Goal: Transaction & Acquisition: Purchase product/service

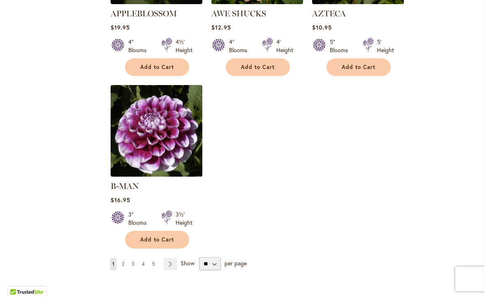
scroll to position [1000, 0]
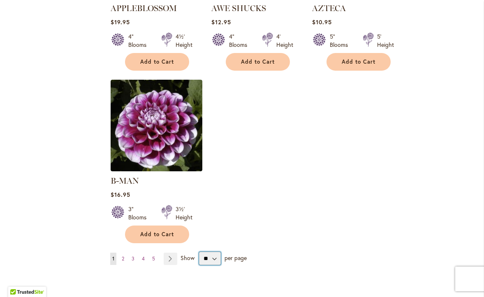
click at [208, 252] on select "** ** ** **" at bounding box center [210, 258] width 22 height 13
select select "**"
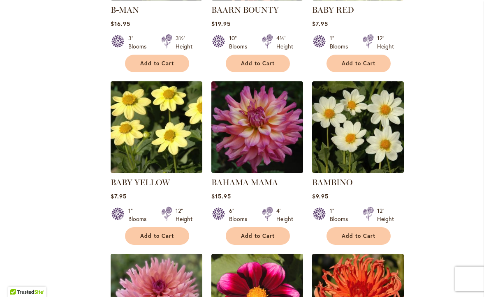
scroll to position [1175, 0]
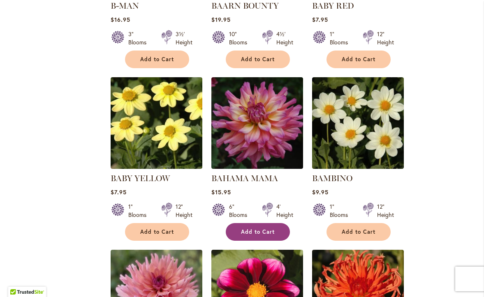
click at [267, 228] on span "Add to Cart" at bounding box center [258, 231] width 34 height 7
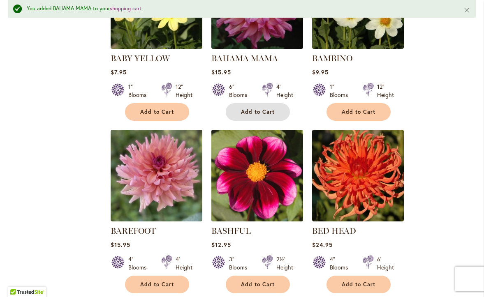
scroll to position [1326, 0]
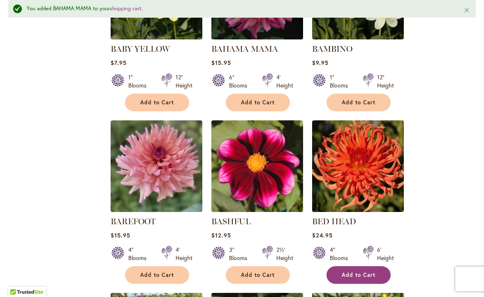
click at [345, 272] on span "Add to Cart" at bounding box center [358, 275] width 34 height 7
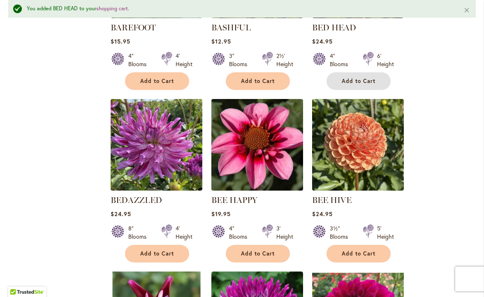
scroll to position [1567, 0]
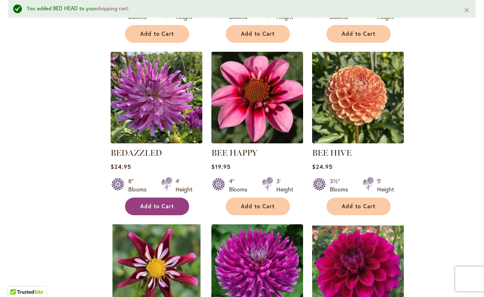
click at [177, 198] on button "Add to Cart" at bounding box center [157, 207] width 64 height 18
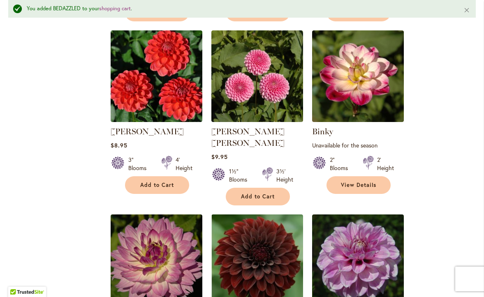
scroll to position [1937, 0]
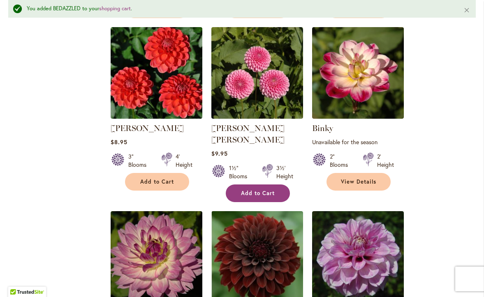
click at [260, 190] on span "Add to Cart" at bounding box center [258, 193] width 34 height 7
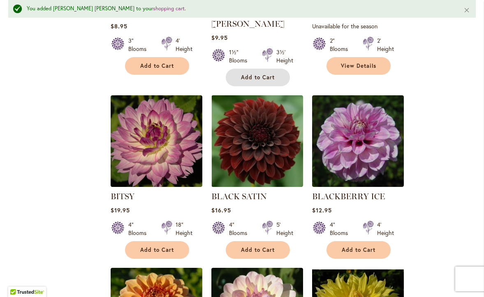
scroll to position [2055, 0]
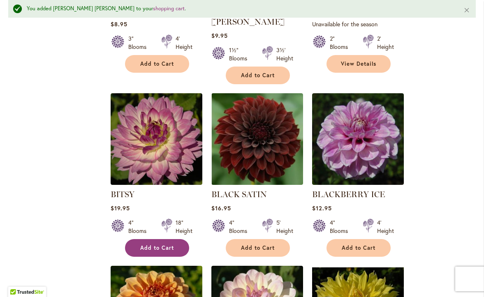
click at [159, 244] on span "Add to Cart" at bounding box center [157, 247] width 34 height 7
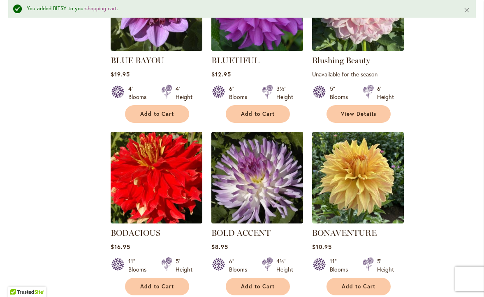
scroll to position [2547, 0]
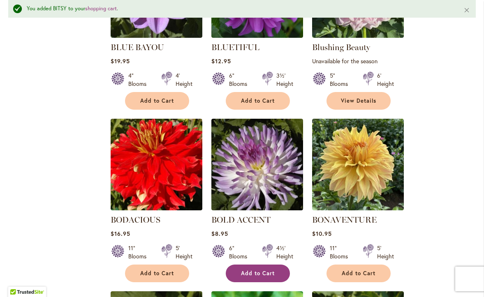
click at [247, 270] on span "Add to Cart" at bounding box center [258, 273] width 34 height 7
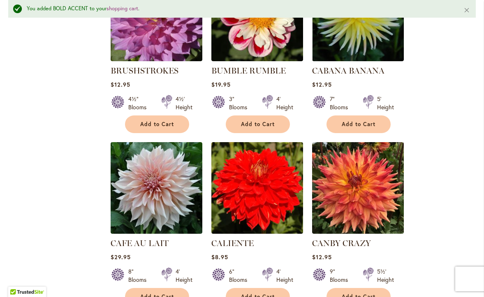
scroll to position [3403, 0]
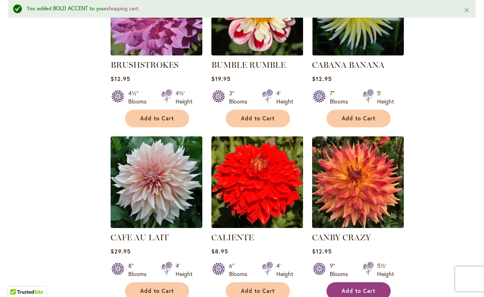
click at [353, 282] on button "Add to Cart" at bounding box center [358, 291] width 64 height 18
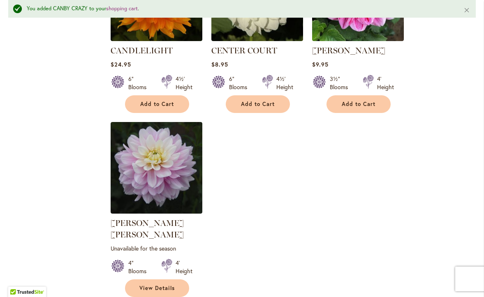
scroll to position [3770, 0]
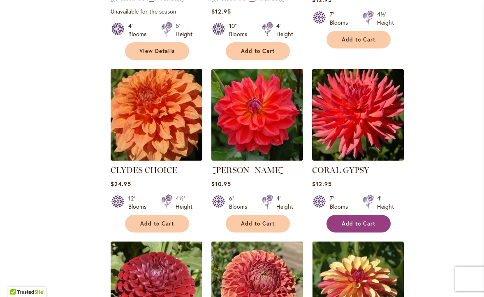
scroll to position [1030, 0]
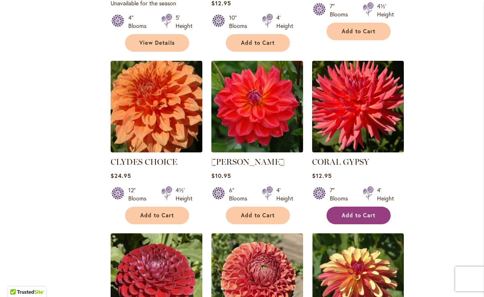
click at [358, 207] on button "Add to Cart" at bounding box center [358, 216] width 64 height 18
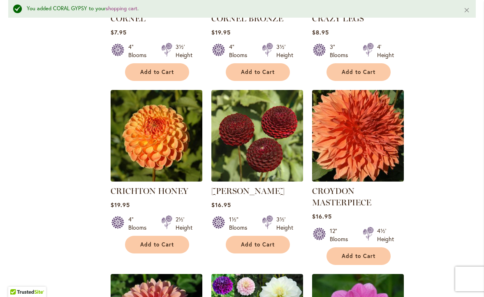
scroll to position [1370, 0]
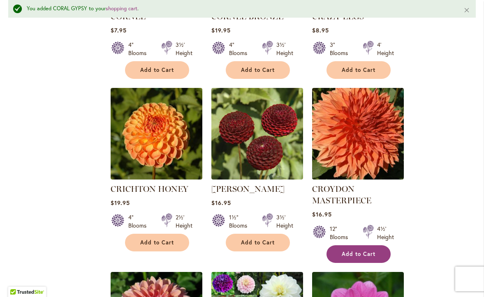
click at [342, 251] on span "Add to Cart" at bounding box center [358, 254] width 34 height 7
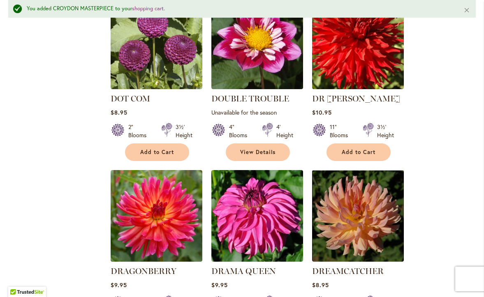
scroll to position [2540, 0]
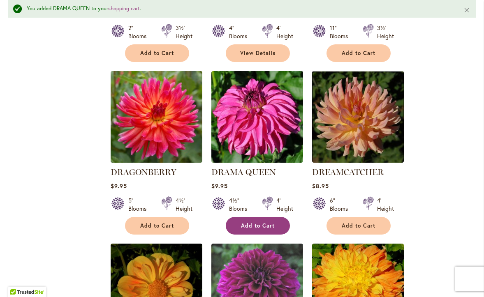
scroll to position [2650, 0]
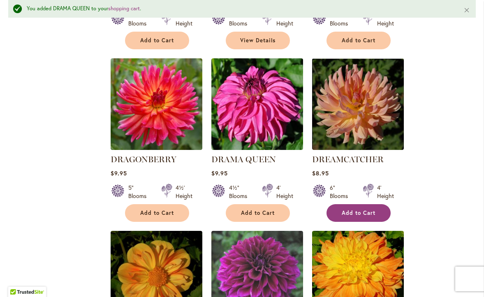
click at [360, 210] on span "Add to Cart" at bounding box center [358, 213] width 34 height 7
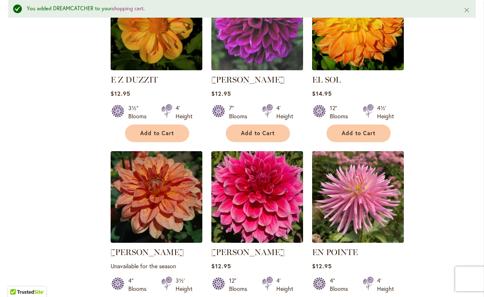
scroll to position [2902, 0]
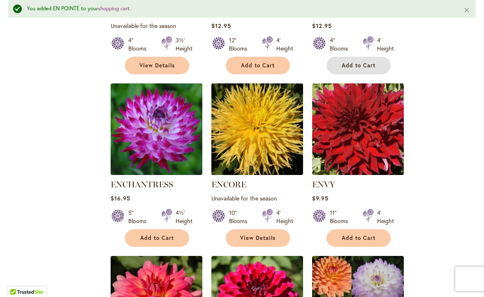
scroll to position [3147, 0]
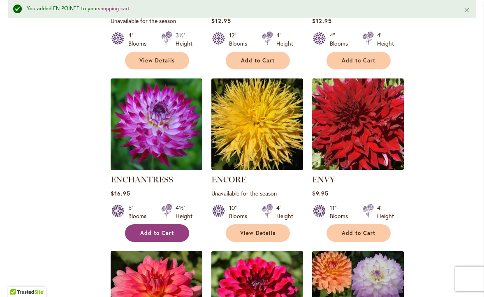
click at [153, 230] on span "Add to Cart" at bounding box center [157, 233] width 34 height 7
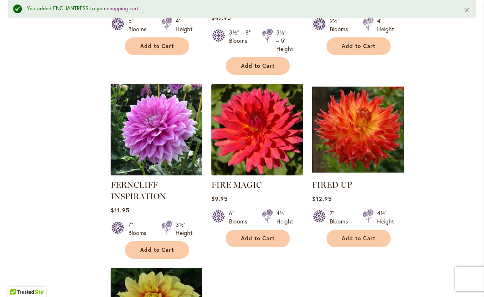
scroll to position [3706, 0]
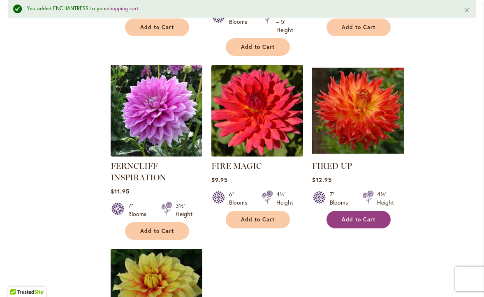
click at [369, 216] on span "Add to Cart" at bounding box center [358, 219] width 34 height 7
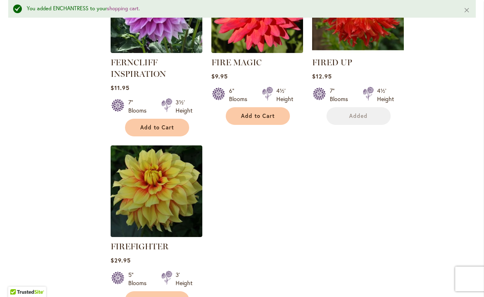
scroll to position [3812, 0]
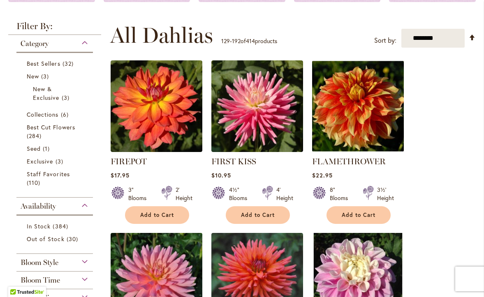
scroll to position [149, 0]
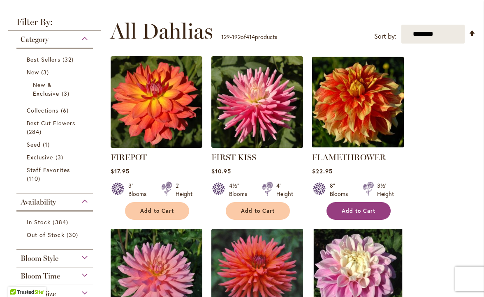
click at [365, 212] on span "Add to Cart" at bounding box center [358, 210] width 34 height 7
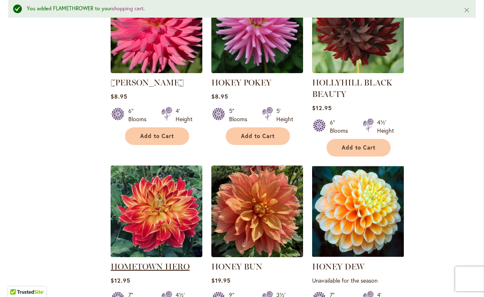
scroll to position [2948, 0]
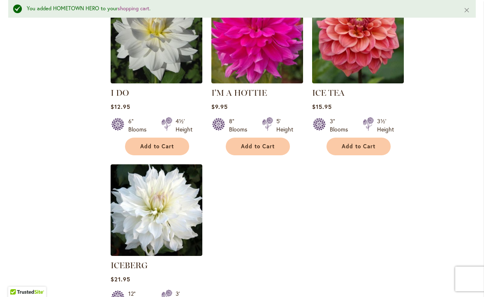
scroll to position [3828, 0]
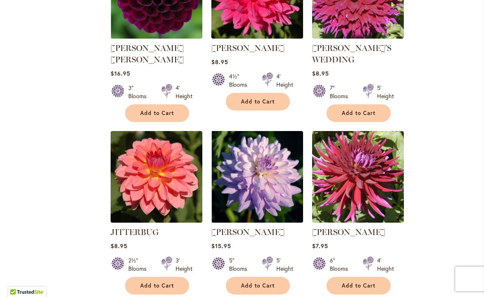
scroll to position [973, 0]
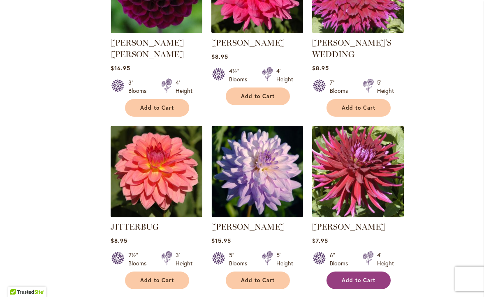
click at [341, 272] on button "Add to Cart" at bounding box center [358, 281] width 64 height 18
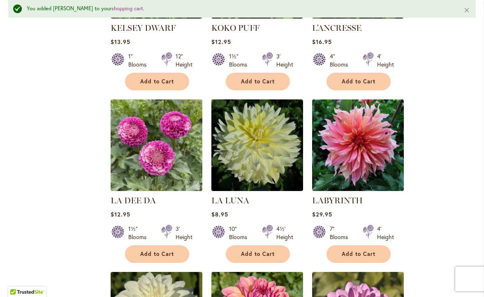
scroll to position [1717, 0]
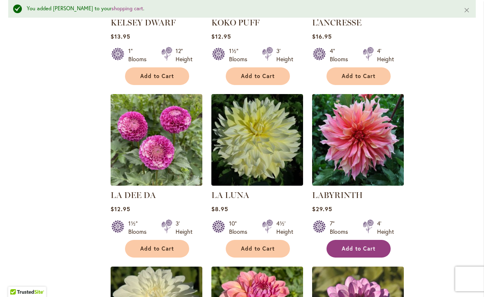
click at [342, 245] on span "Add to Cart" at bounding box center [358, 248] width 34 height 7
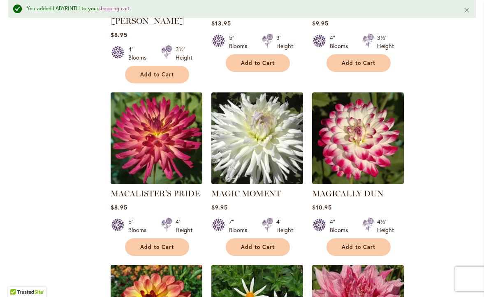
scroll to position [3146, 0]
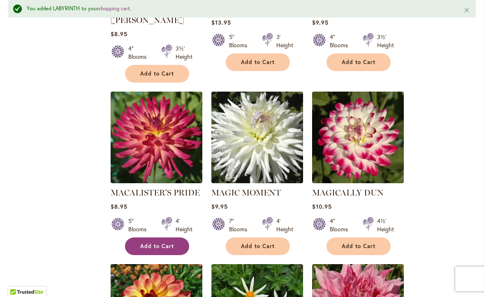
click at [138, 237] on button "Add to Cart" at bounding box center [157, 246] width 64 height 18
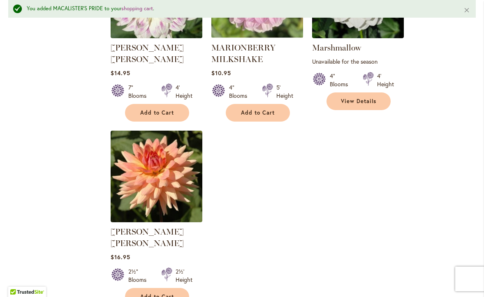
scroll to position [3812, 0]
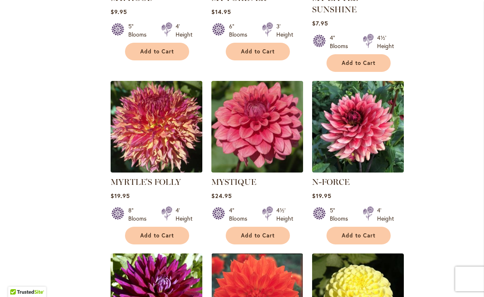
scroll to position [1370, 0]
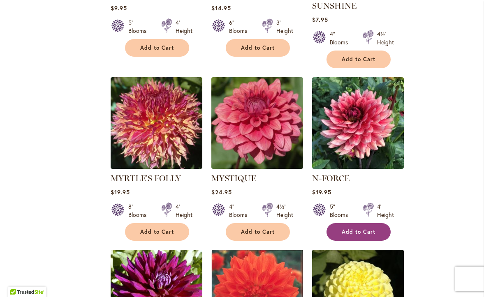
click at [372, 228] on span "Add to Cart" at bounding box center [358, 231] width 34 height 7
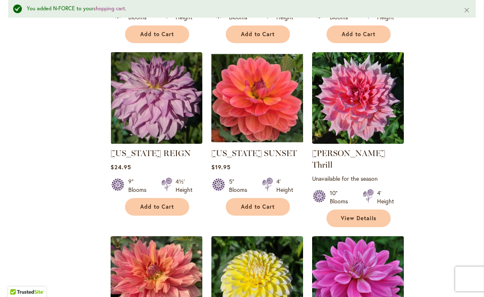
scroll to position [2275, 0]
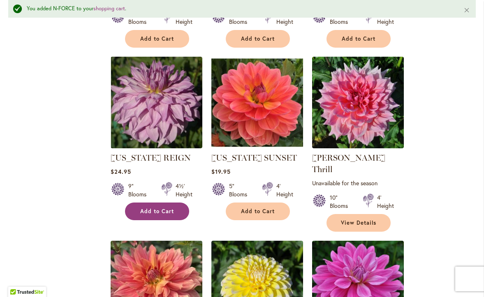
click at [148, 208] on span "Add to Cart" at bounding box center [157, 211] width 34 height 7
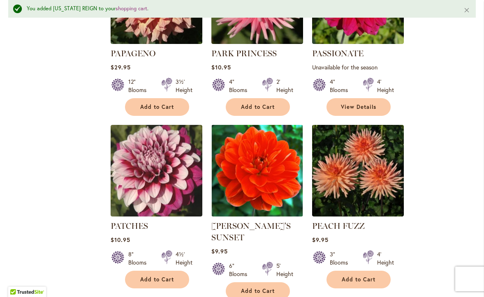
scroll to position [2741, 0]
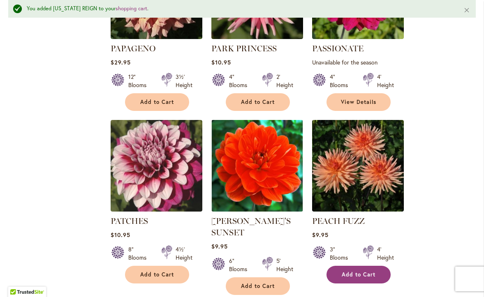
click at [359, 266] on button "Add to Cart" at bounding box center [358, 275] width 64 height 18
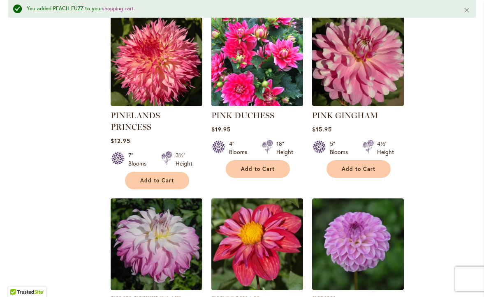
scroll to position [3573, 0]
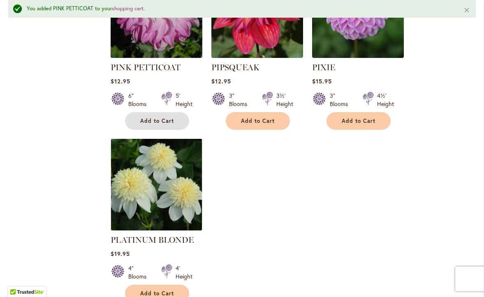
scroll to position [3808, 0]
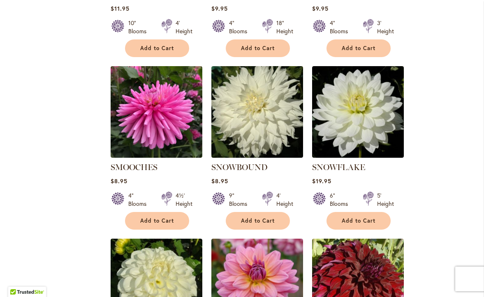
scroll to position [1716, 0]
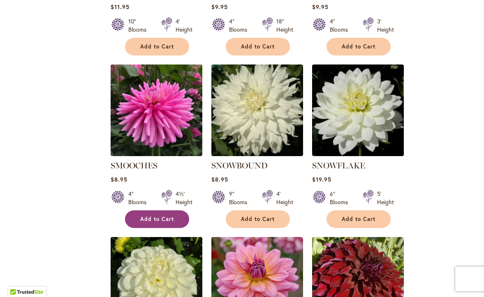
click at [142, 216] on span "Add to Cart" at bounding box center [157, 219] width 34 height 7
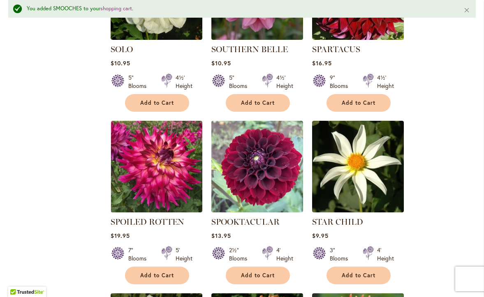
scroll to position [2040, 0]
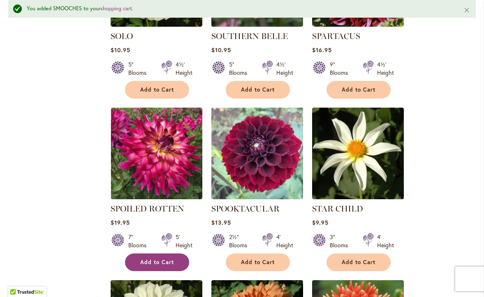
click at [138, 253] on button "Add to Cart" at bounding box center [157, 262] width 64 height 18
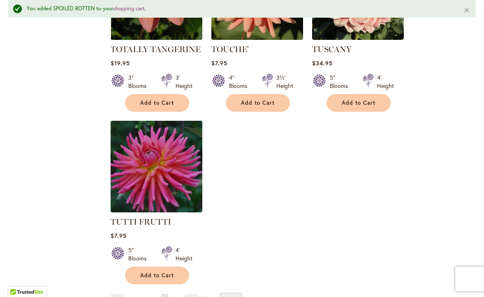
scroll to position [3779, 0]
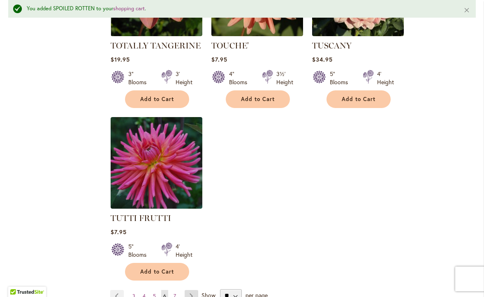
click at [197, 290] on link "Page Next" at bounding box center [191, 296] width 14 height 12
